Goal: Navigation & Orientation: Find specific page/section

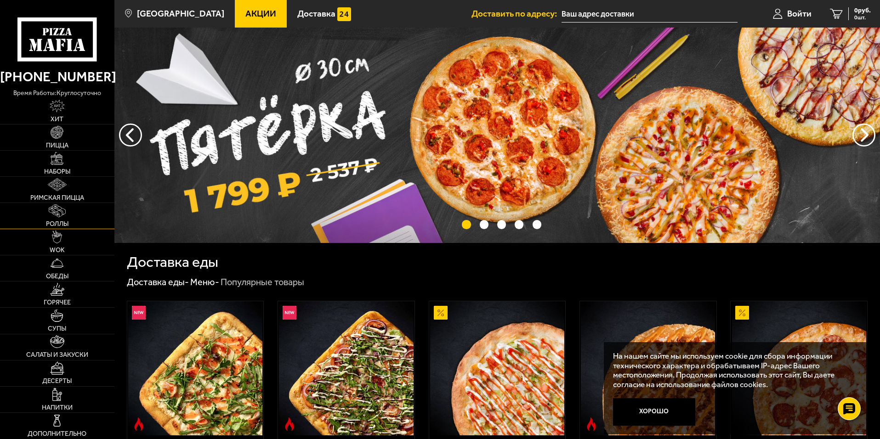
click at [63, 213] on img at bounding box center [57, 210] width 17 height 13
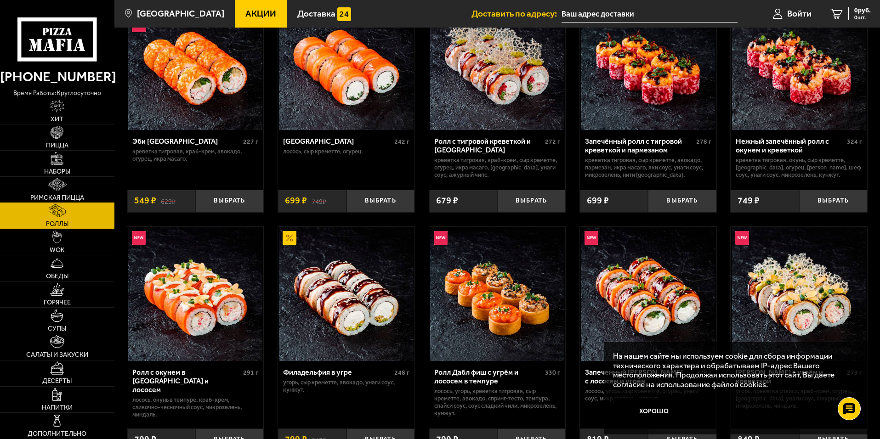
scroll to position [46, 0]
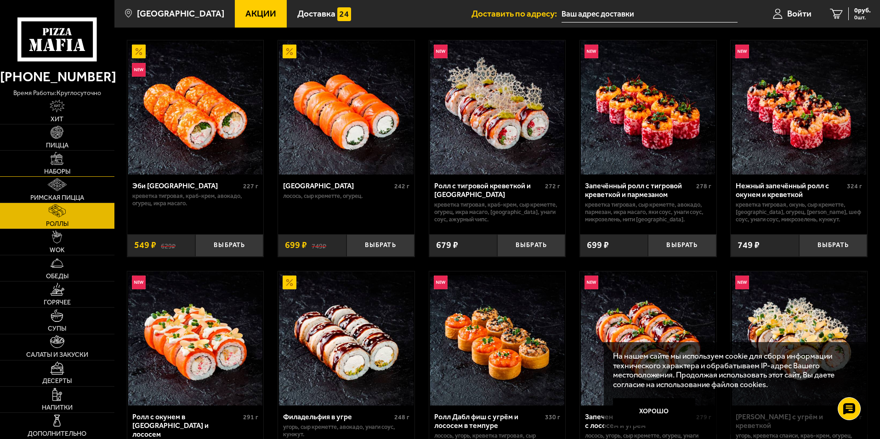
click at [70, 158] on link "Наборы" at bounding box center [57, 164] width 114 height 26
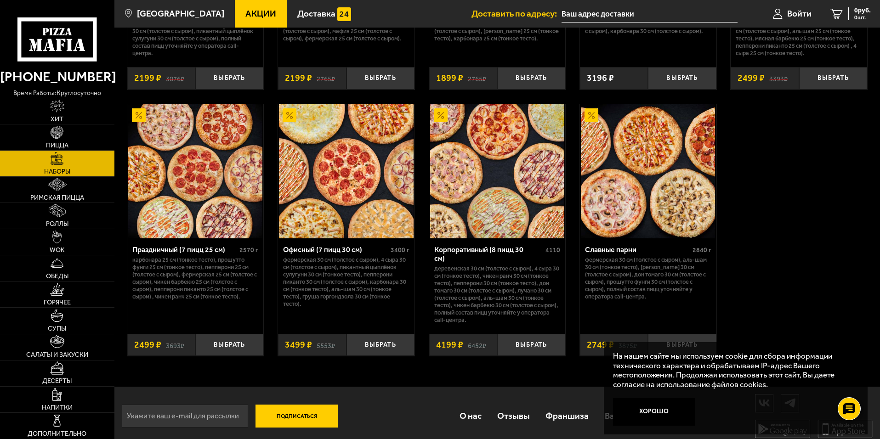
scroll to position [1389, 0]
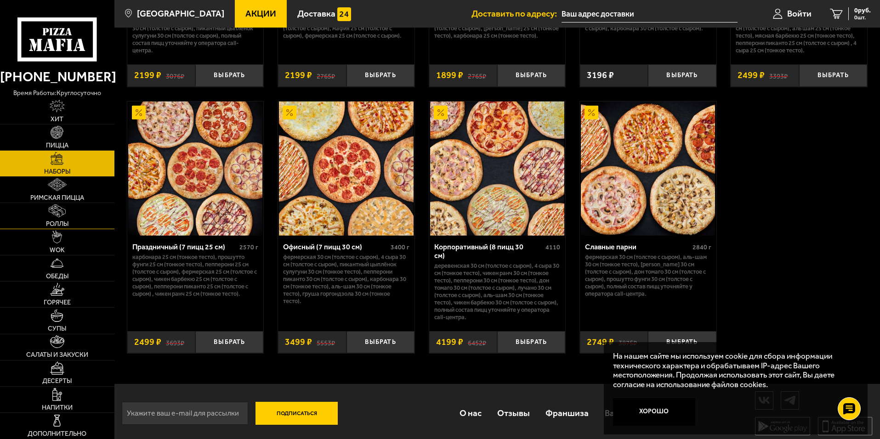
click at [71, 210] on link "Роллы" at bounding box center [57, 216] width 114 height 26
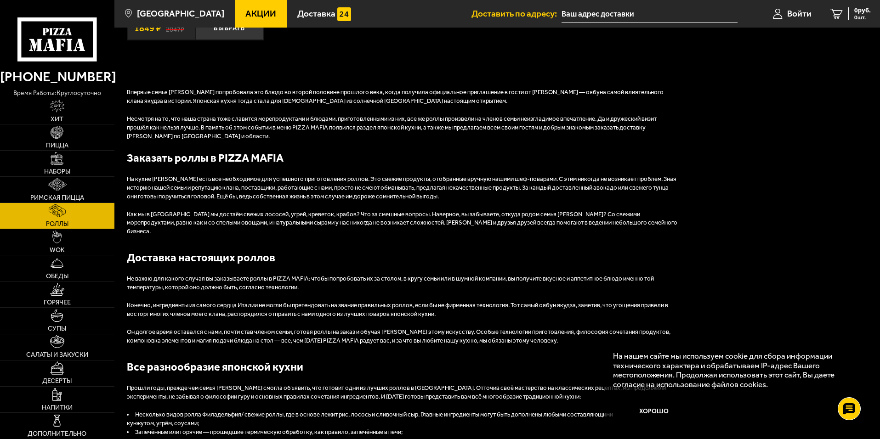
scroll to position [735, 0]
